Goal: Find specific page/section

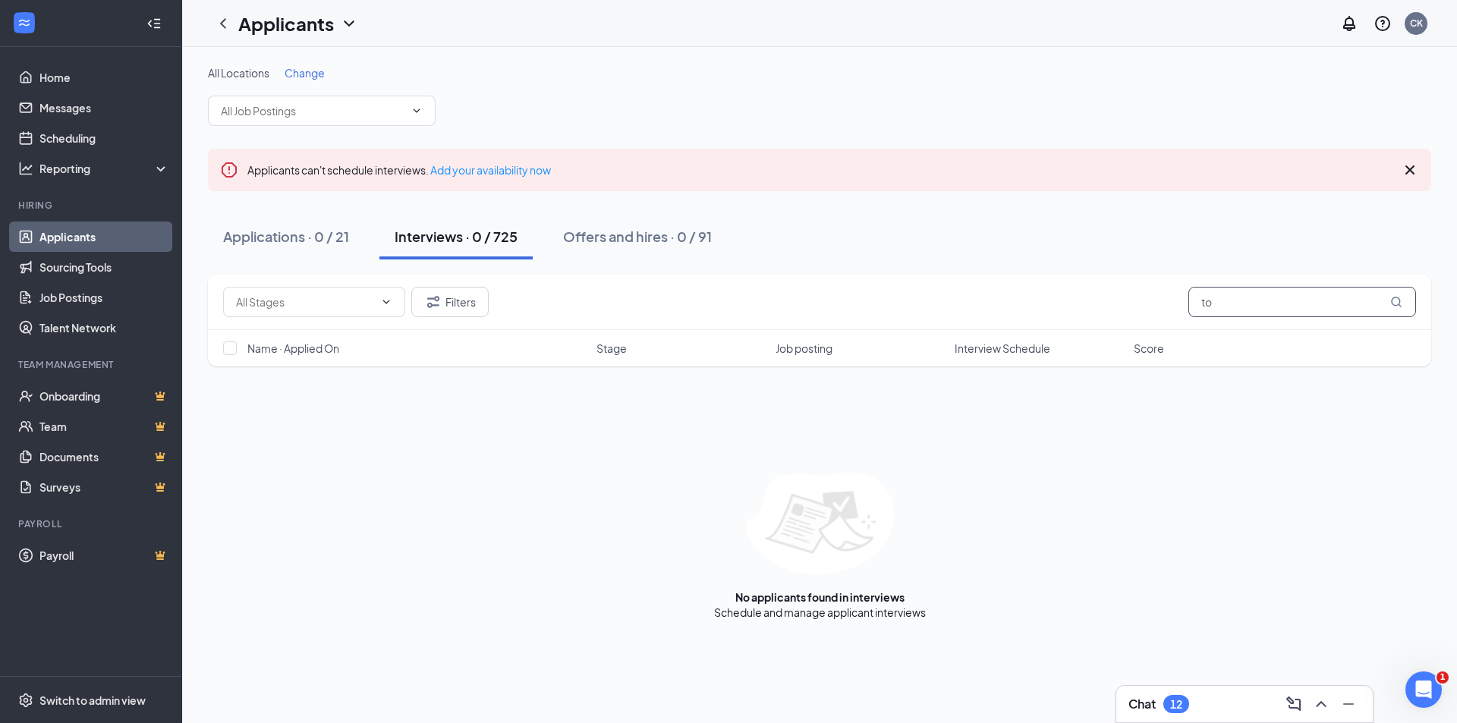
type input "t"
click at [1258, 312] on input "[PERSON_NAME]" at bounding box center [1302, 302] width 228 height 30
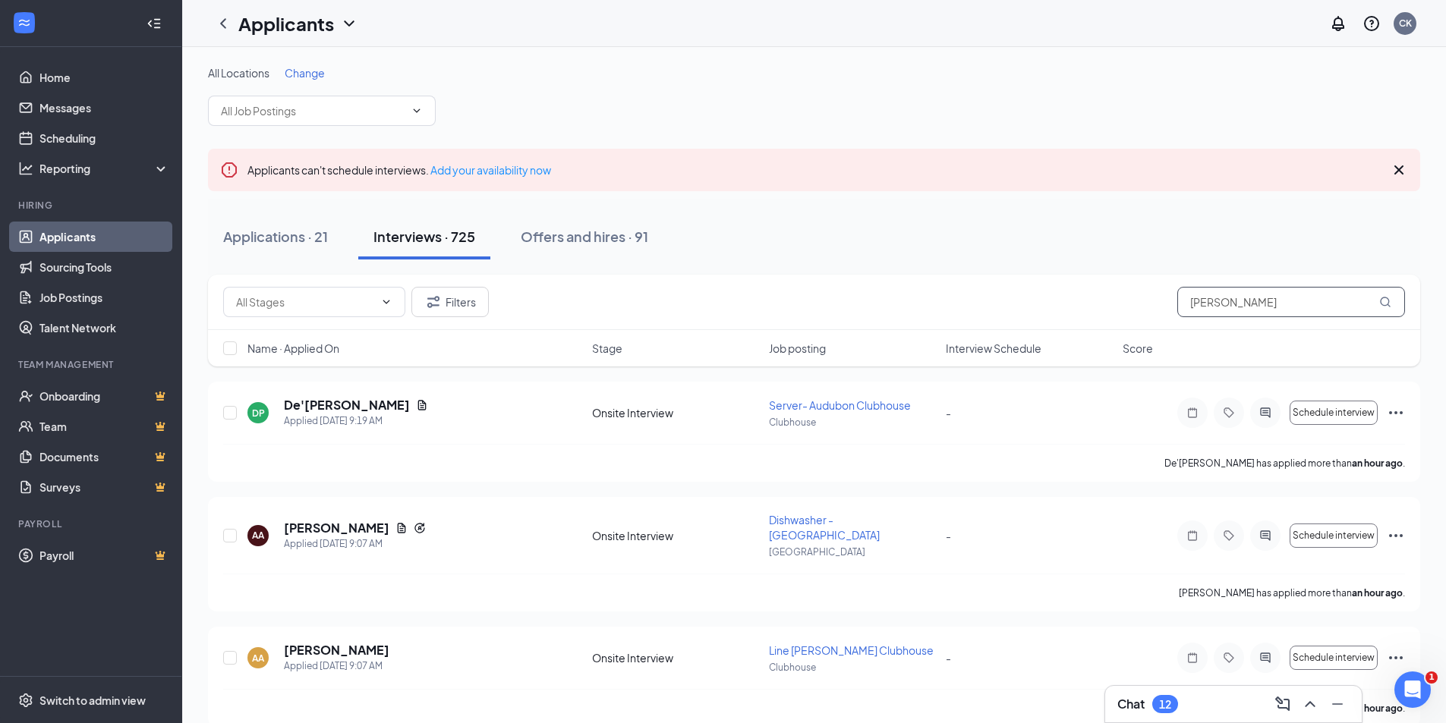
click at [1254, 304] on input "[PERSON_NAME]" at bounding box center [1291, 302] width 228 height 30
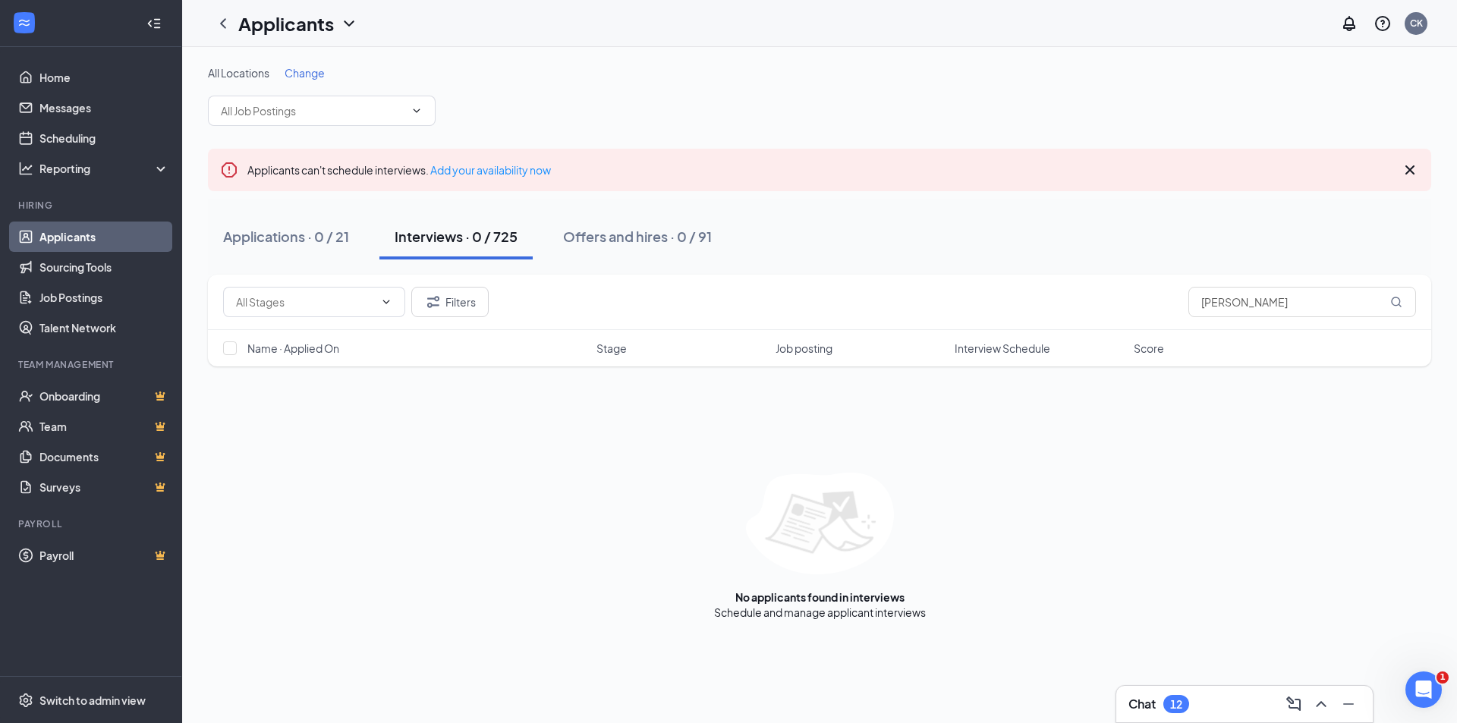
type input "[PERSON_NAME]"
click at [313, 241] on div "Applications · 0 / 21" at bounding box center [286, 236] width 126 height 19
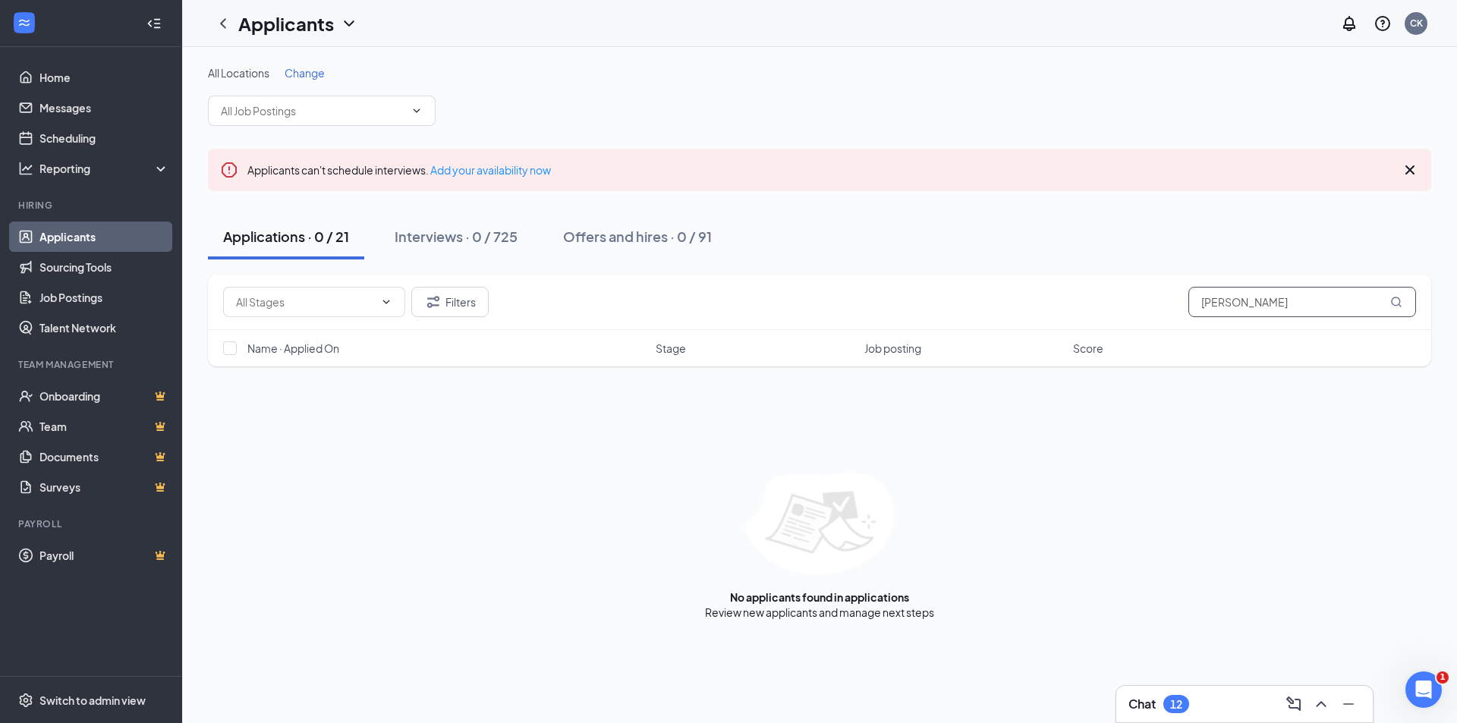
click at [1257, 307] on input "[PERSON_NAME]" at bounding box center [1302, 302] width 228 height 30
click at [467, 234] on div "Interviews · 0 / 725" at bounding box center [456, 236] width 123 height 19
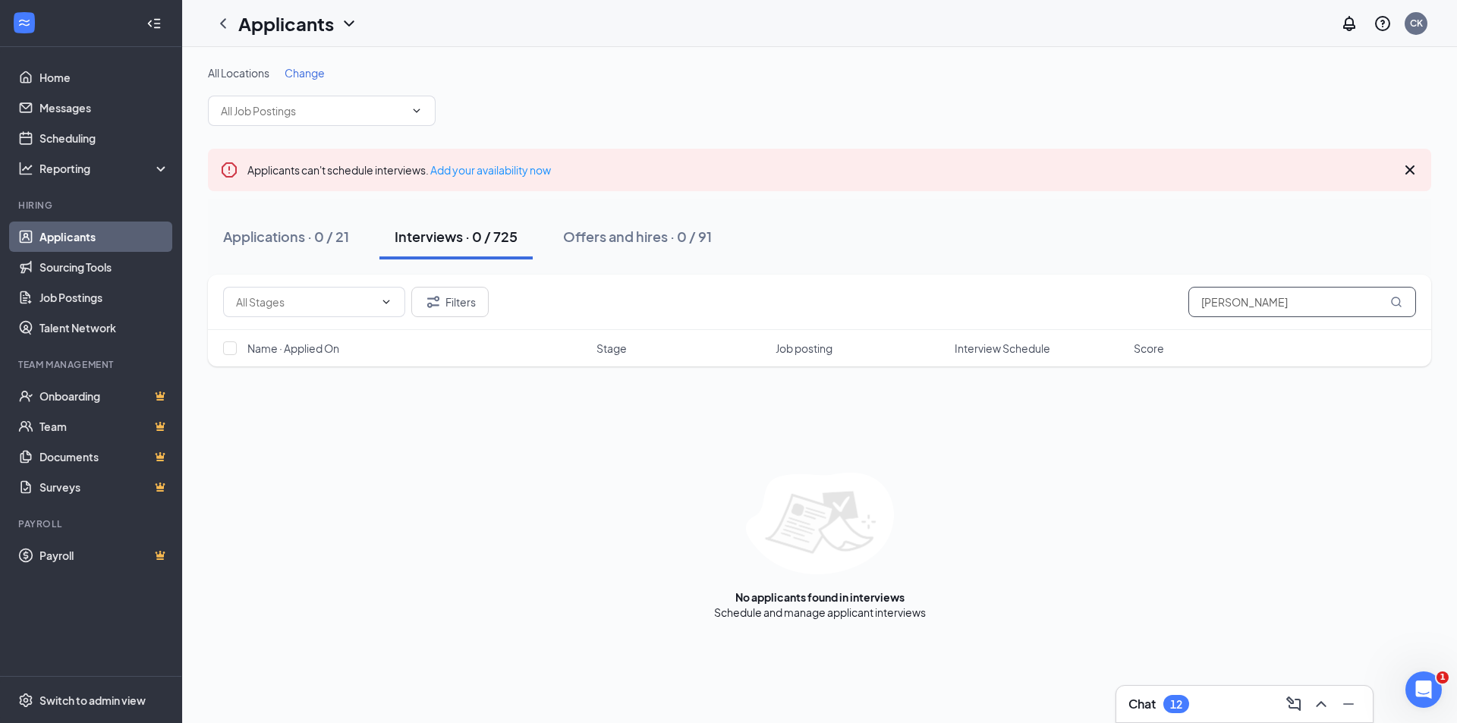
click at [1295, 297] on input "[PERSON_NAME]" at bounding box center [1302, 302] width 228 height 30
click at [641, 239] on div "Offers and hires · 0 / 91" at bounding box center [637, 236] width 149 height 19
